Goal: Submit feedback/report problem: Submit feedback/report problem

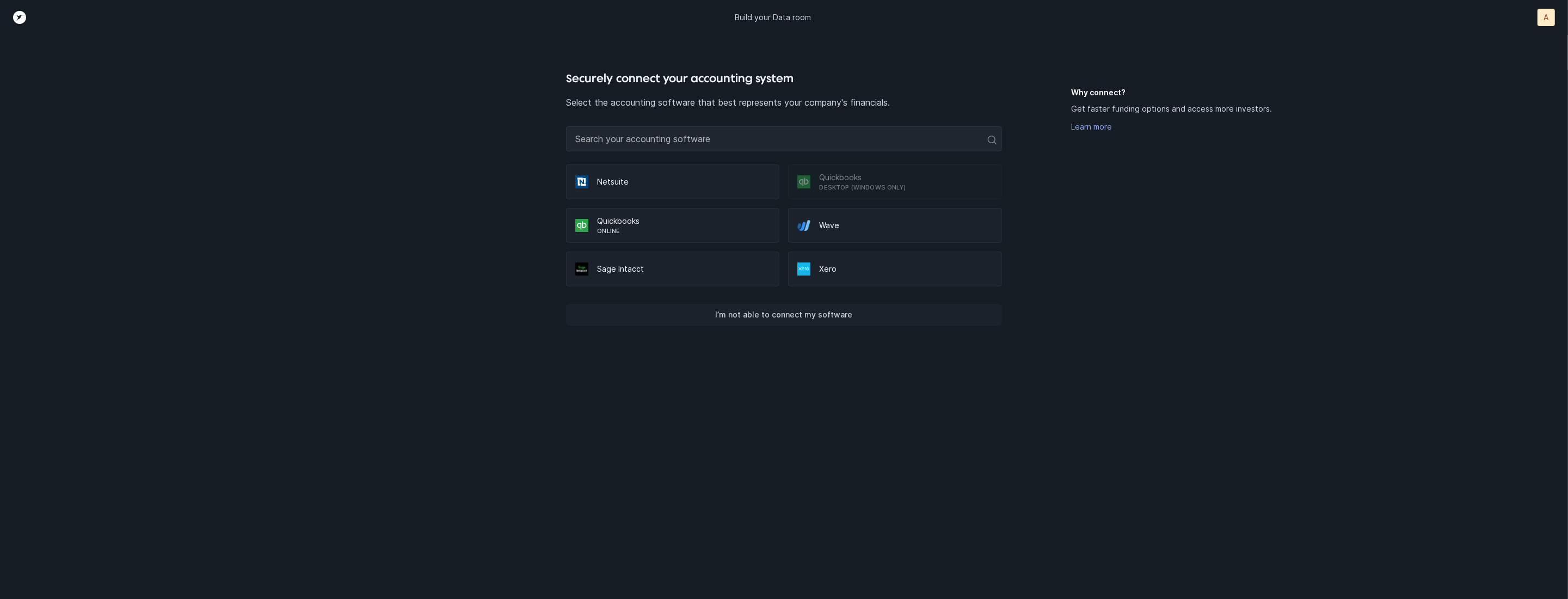
click at [747, 312] on p "I’m not able to connect my software" at bounding box center [784, 315] width 137 height 13
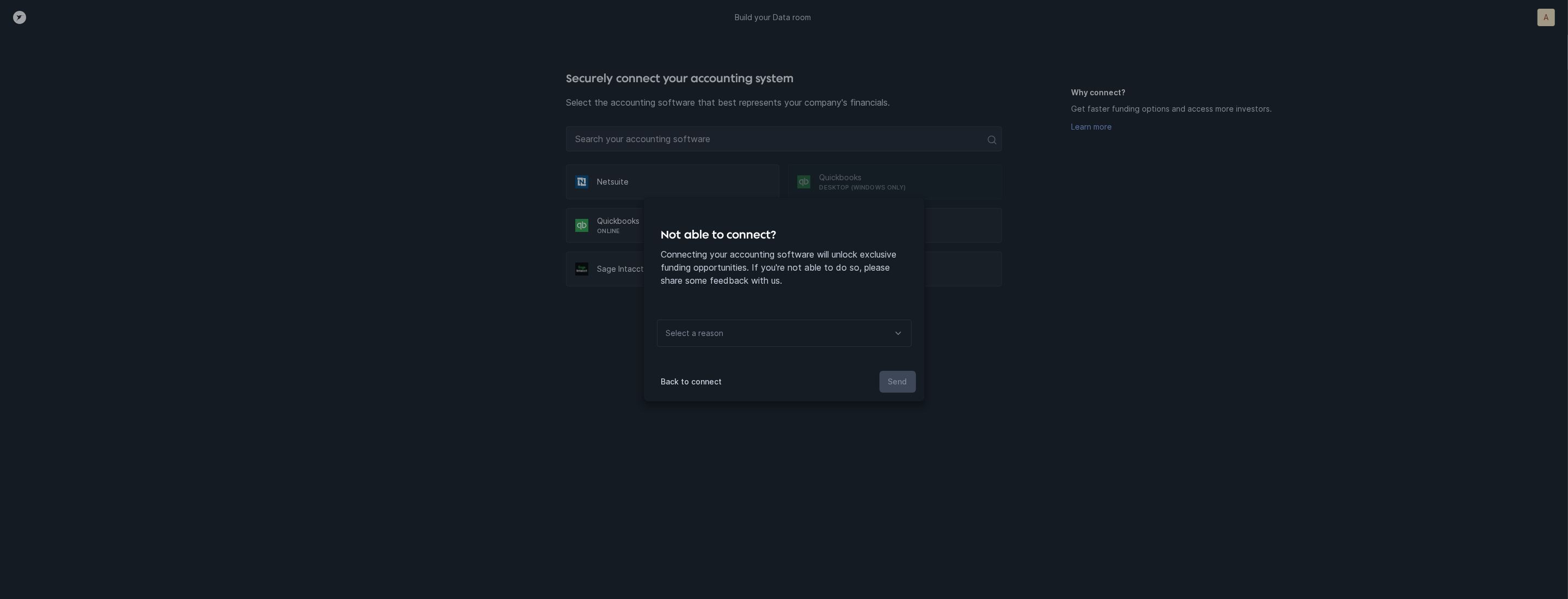
click at [740, 342] on div "Select a reason" at bounding box center [784, 333] width 255 height 27
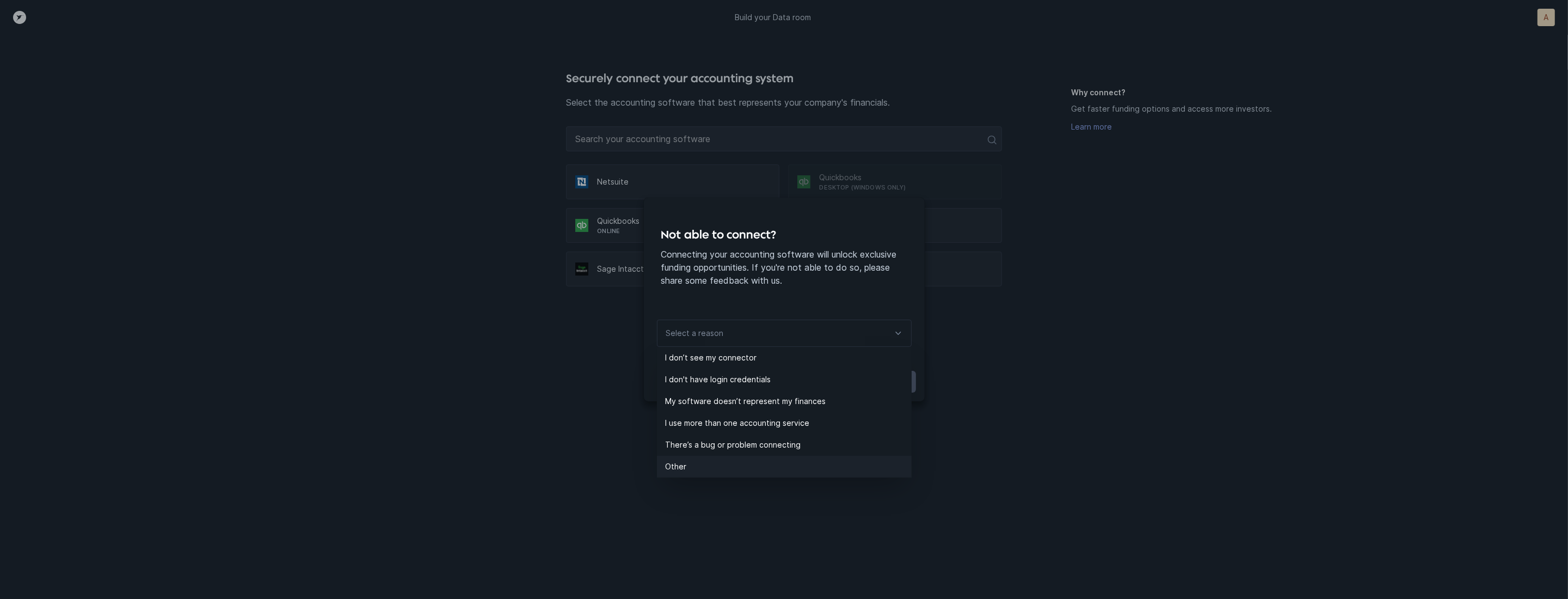
click at [734, 460] on p "Other" at bounding box center [788, 466] width 246 height 13
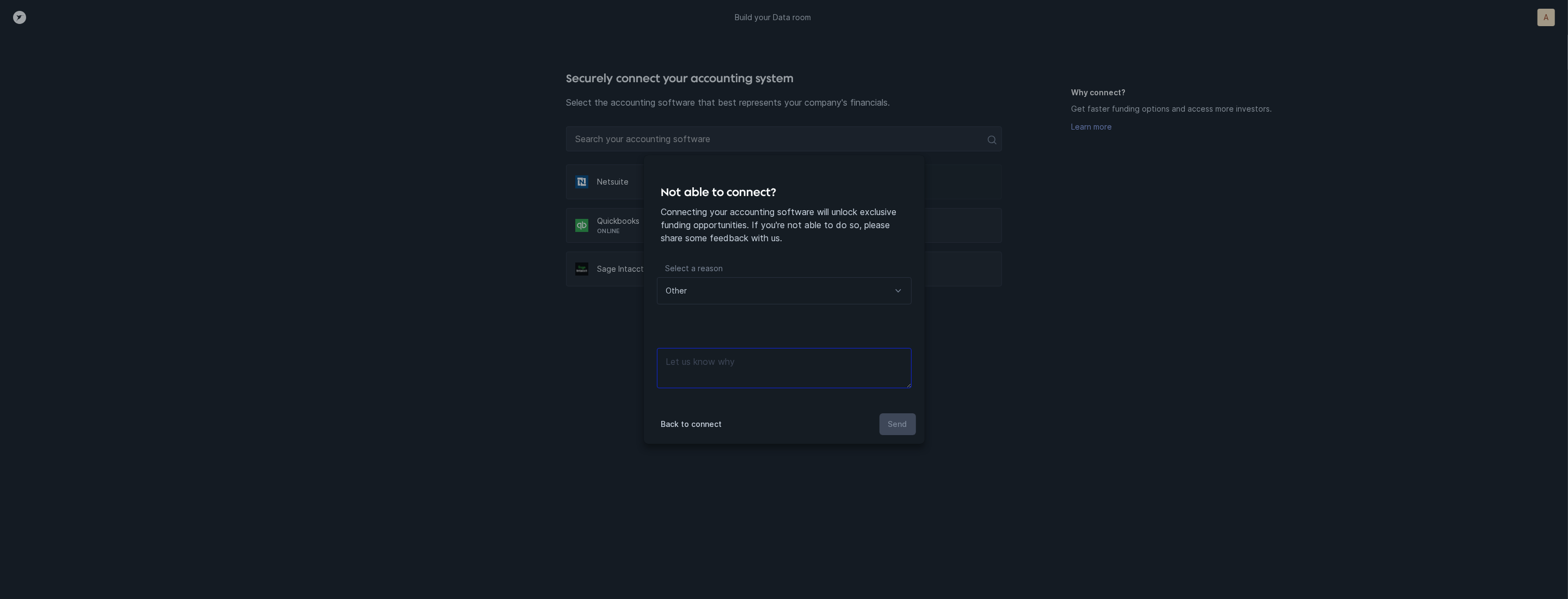
click at [732, 369] on textarea at bounding box center [784, 368] width 255 height 40
type textarea "manual files"
click at [894, 423] on p "Send" at bounding box center [897, 424] width 19 height 13
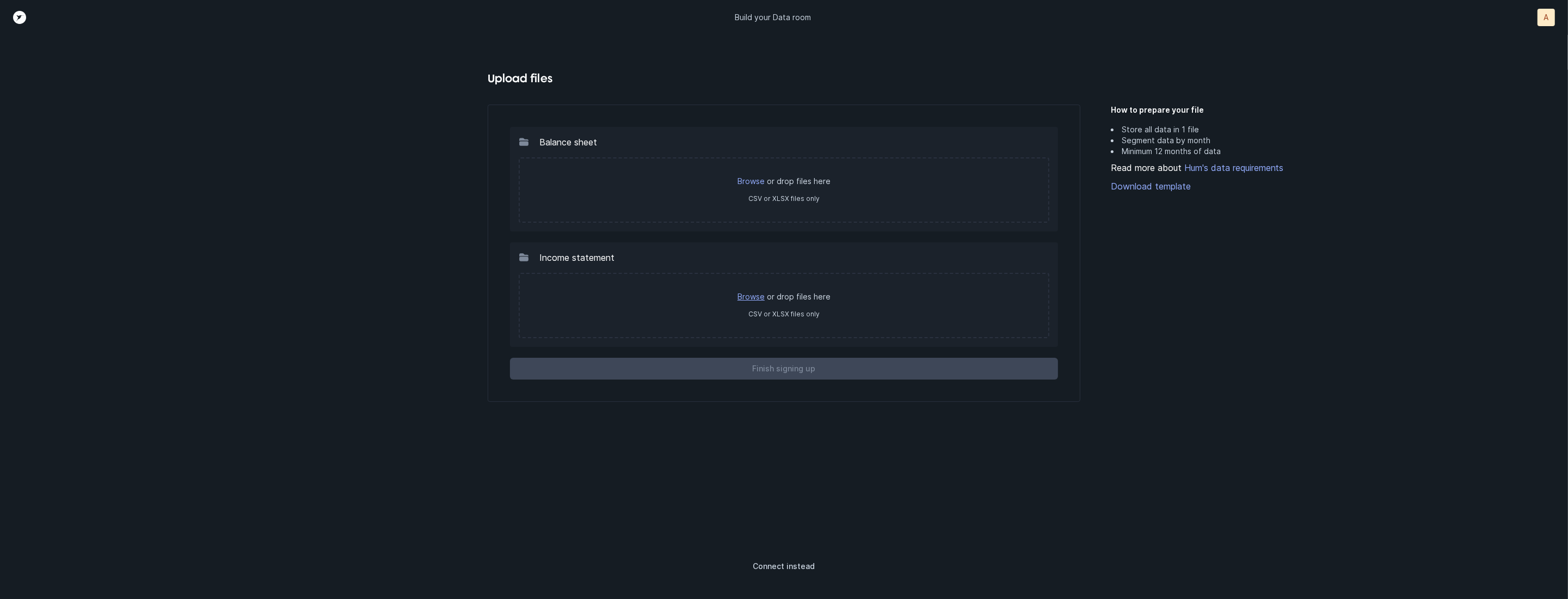
click at [754, 292] on link "Browse" at bounding box center [751, 296] width 27 height 9
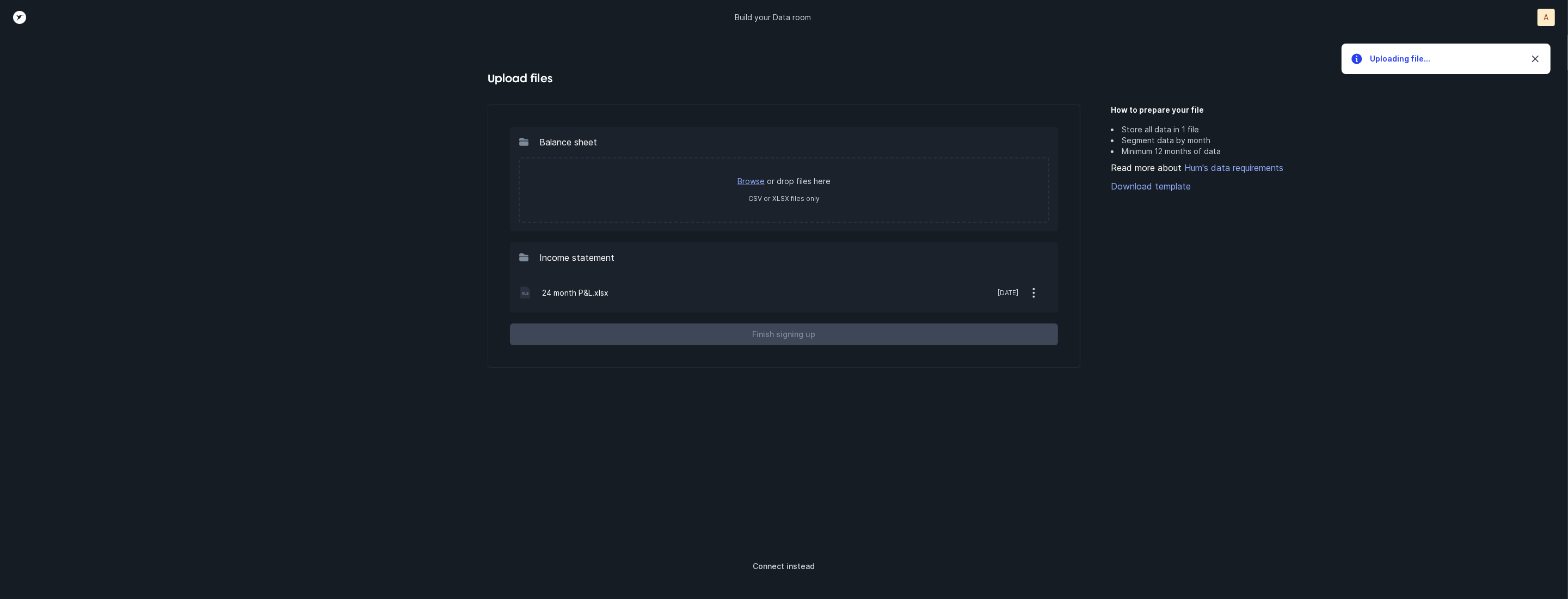
click at [746, 185] on link "Browse" at bounding box center [751, 181] width 27 height 9
